Goal: Task Accomplishment & Management: Use online tool/utility

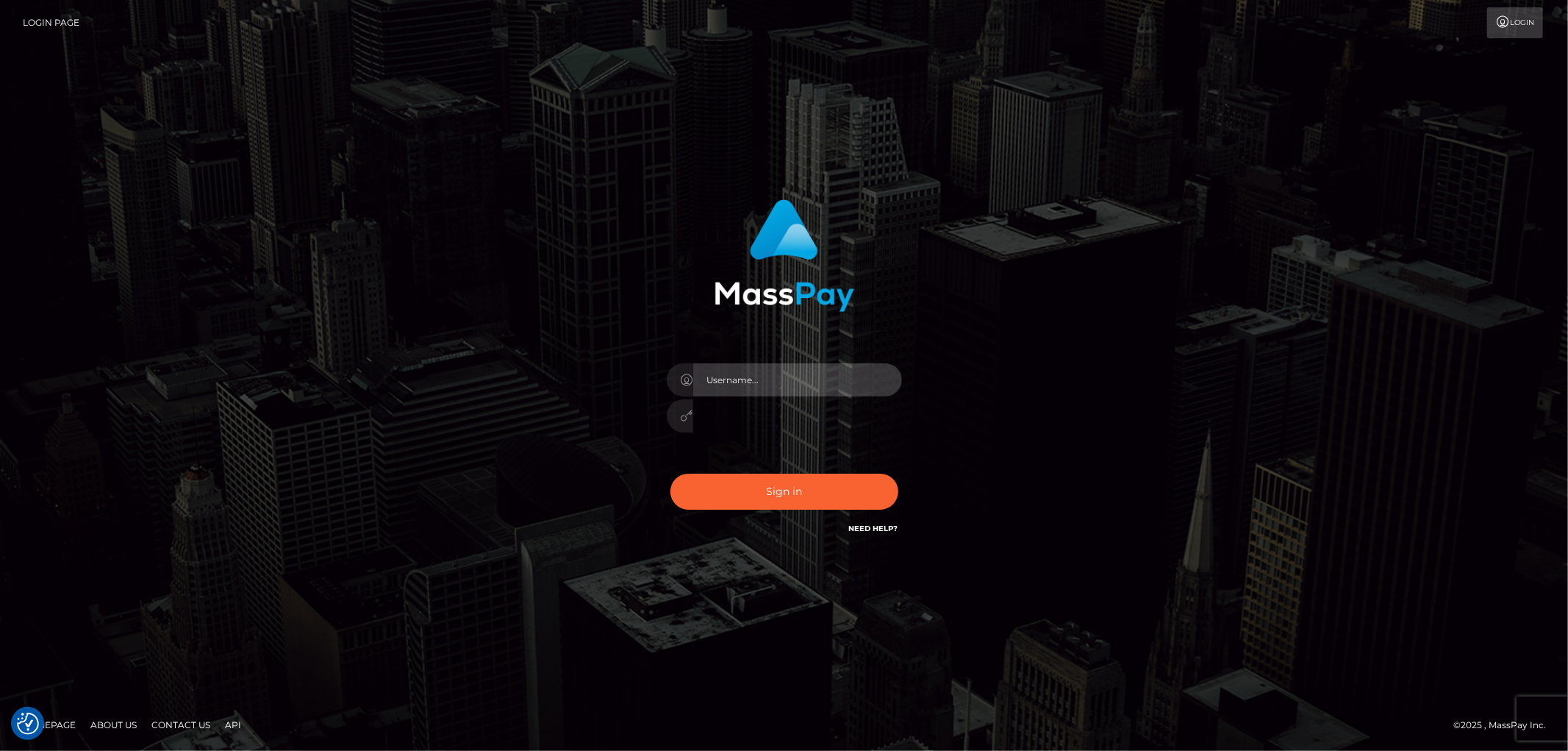
click at [884, 376] on input "text" at bounding box center [798, 380] width 209 height 33
click at [895, 376] on input "text" at bounding box center [798, 380] width 209 height 33
type input "dfallu2"
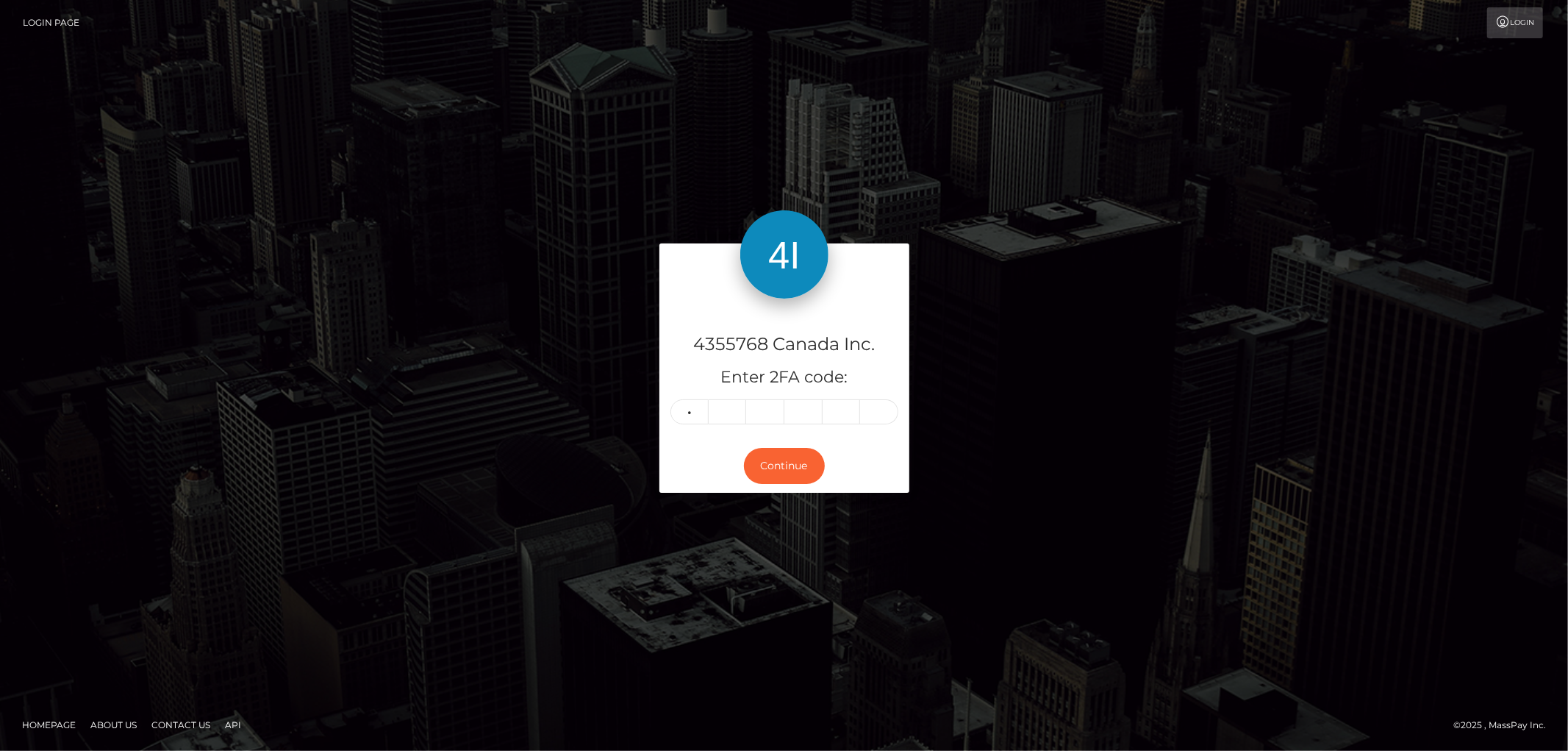
type input "7"
type input "6"
type input "9"
type input "8"
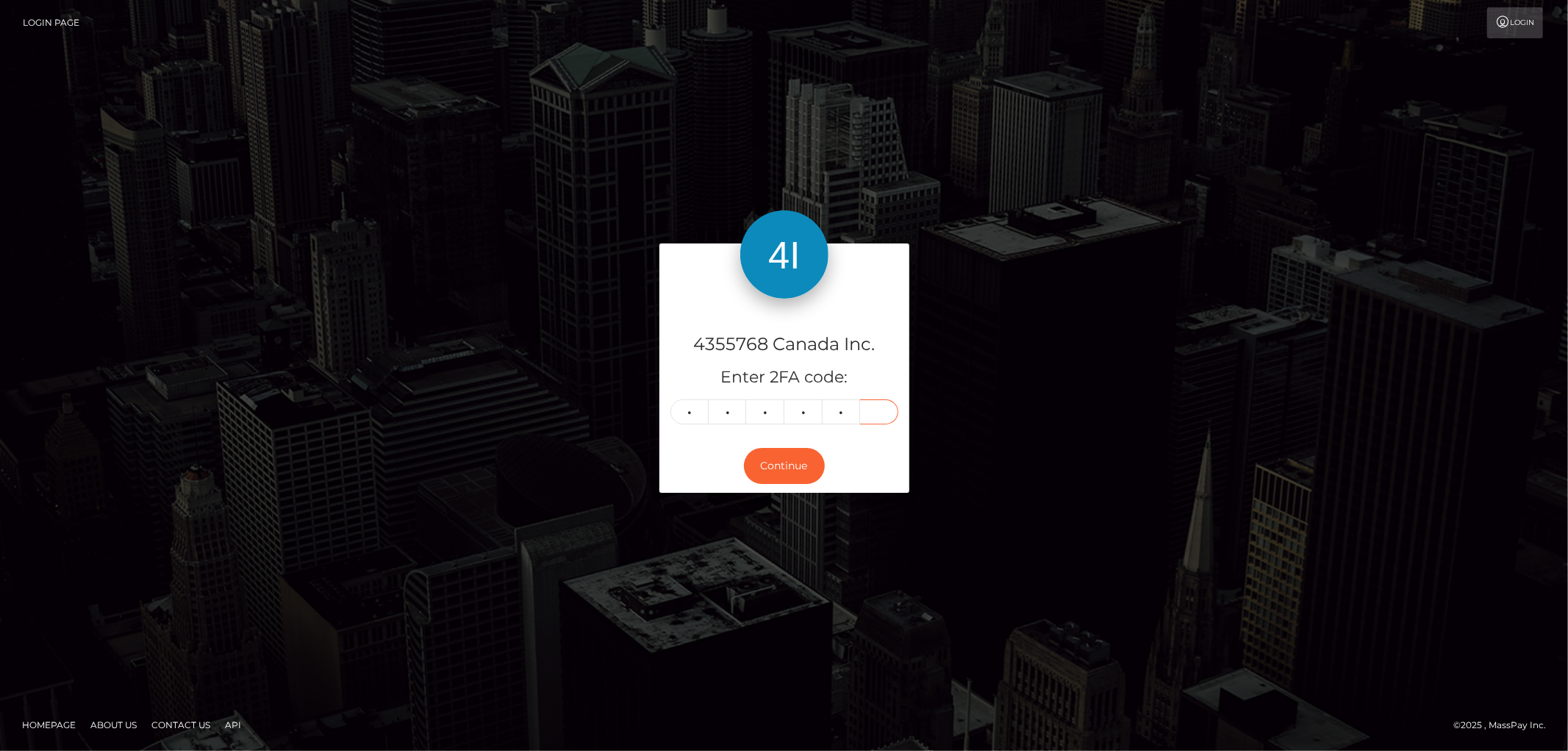
type input "6"
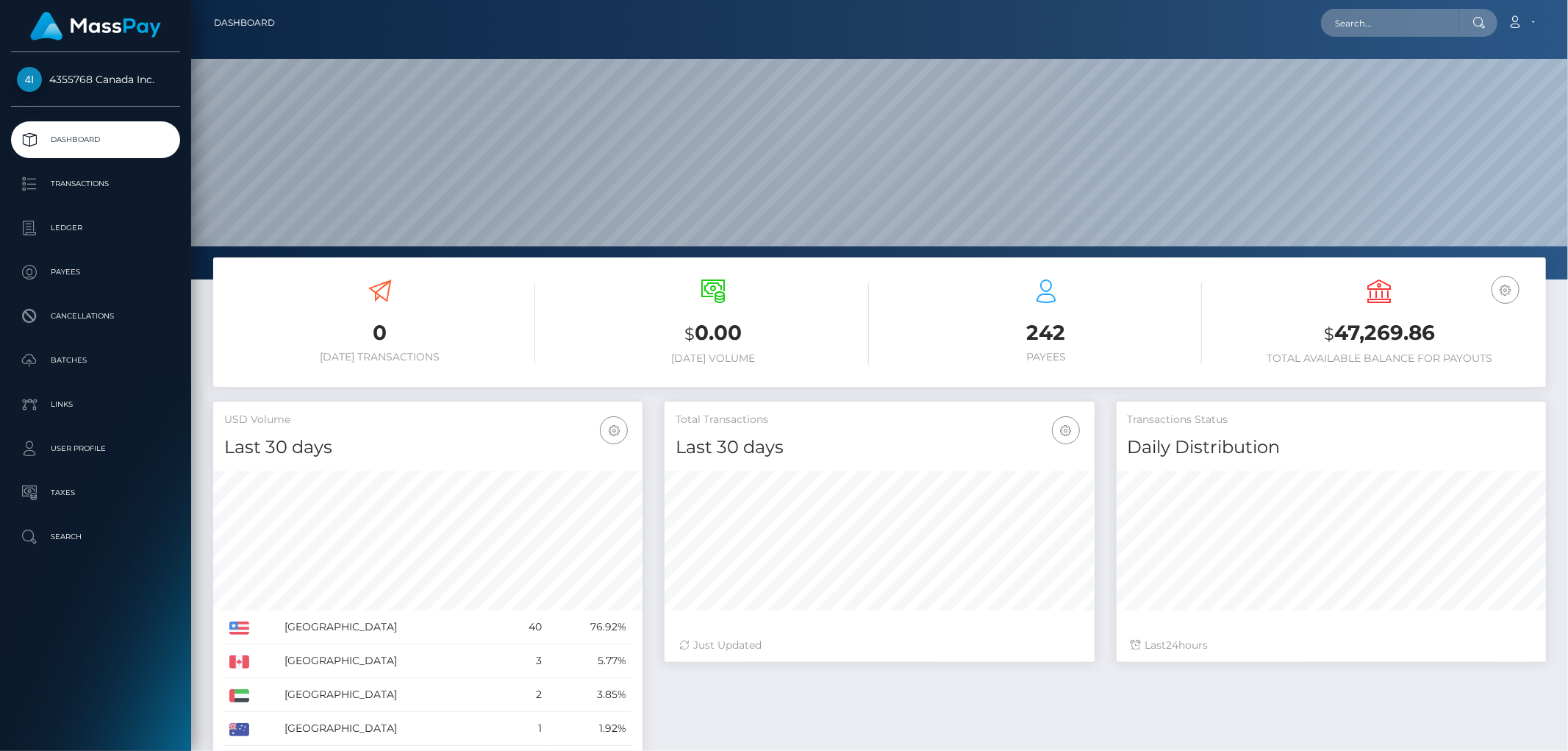
scroll to position [261, 429]
click at [104, 361] on p "Batches" at bounding box center [96, 360] width 158 height 22
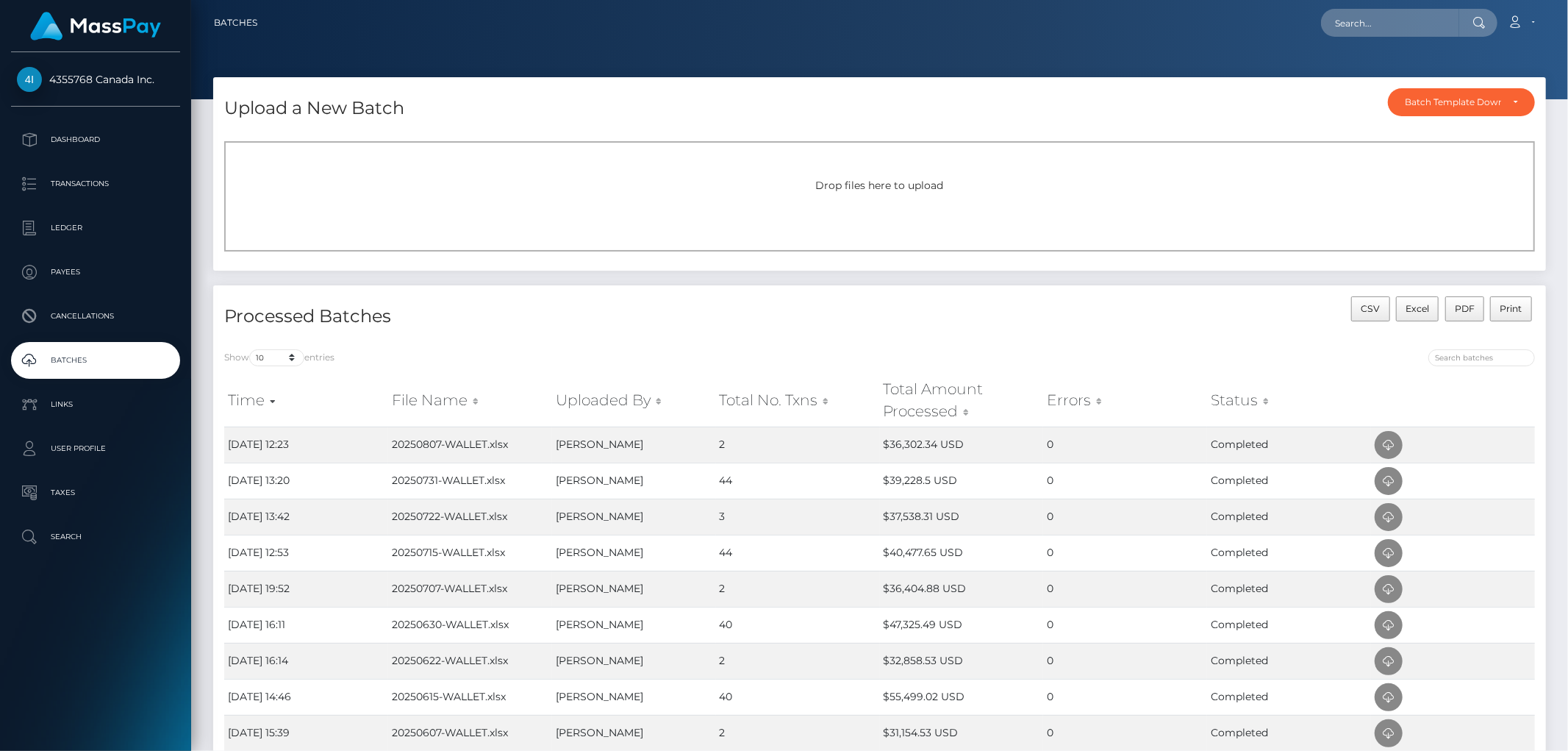
click at [760, 209] on div "Drop files here to upload" at bounding box center [880, 196] width 1311 height 110
